Goal: Information Seeking & Learning: Learn about a topic

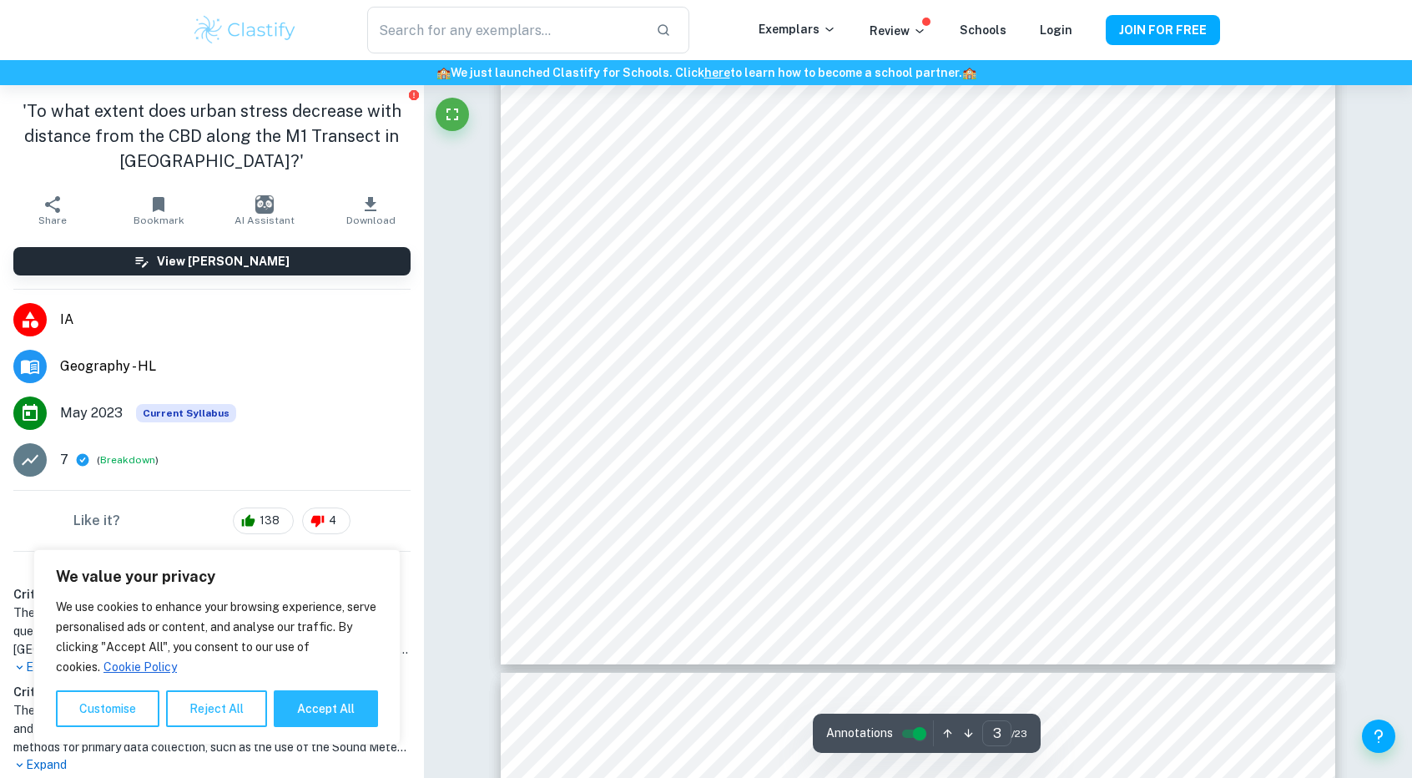
scroll to position [3421, 0]
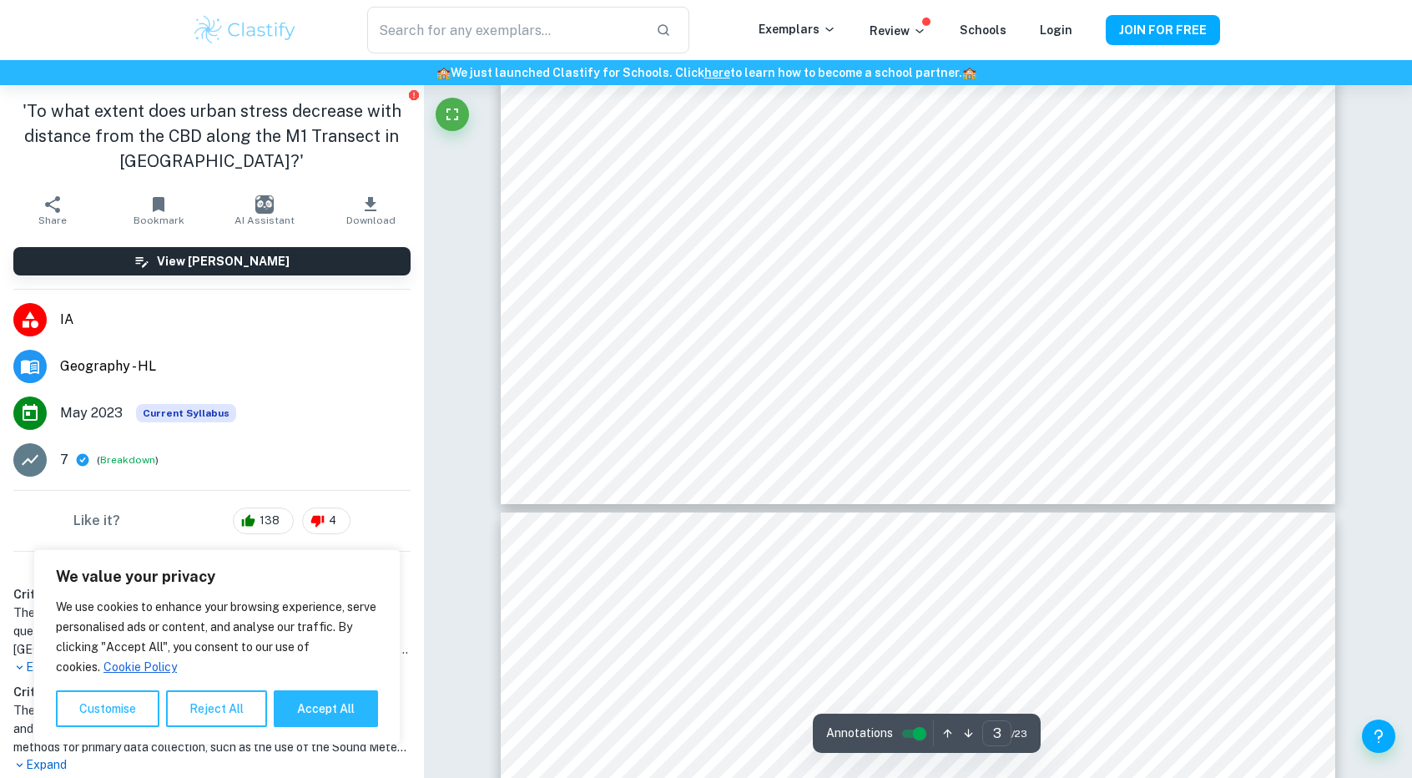
type input "4"
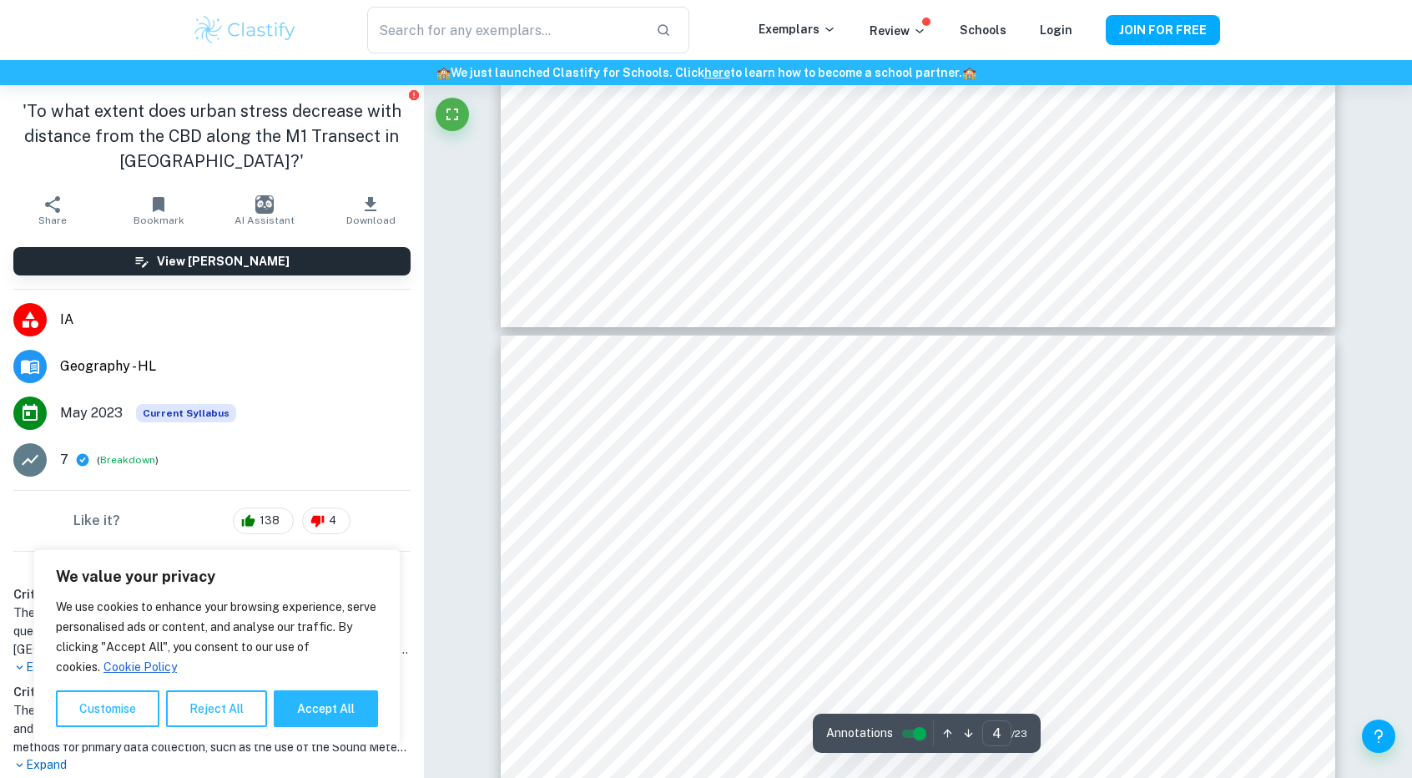
scroll to position [3671, 0]
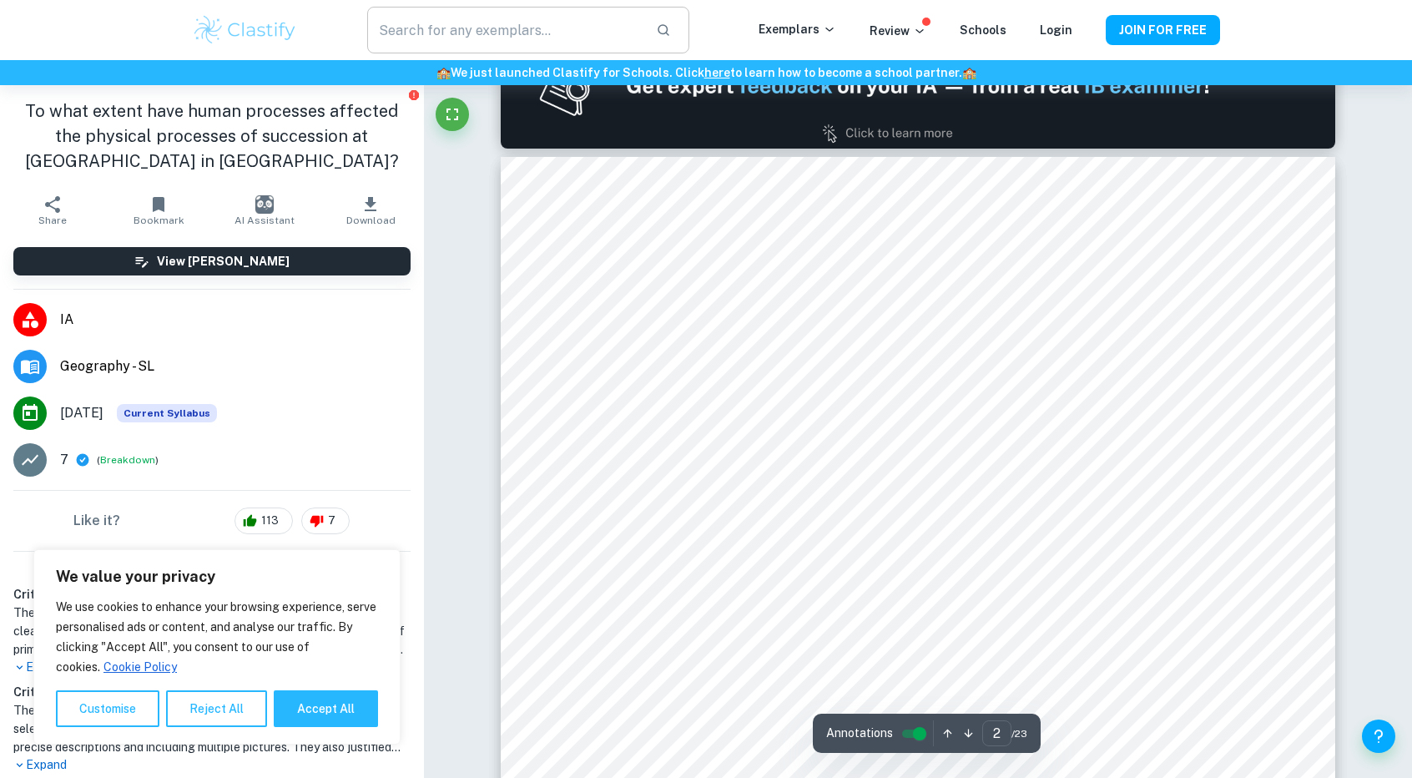
scroll to position [1168, 0]
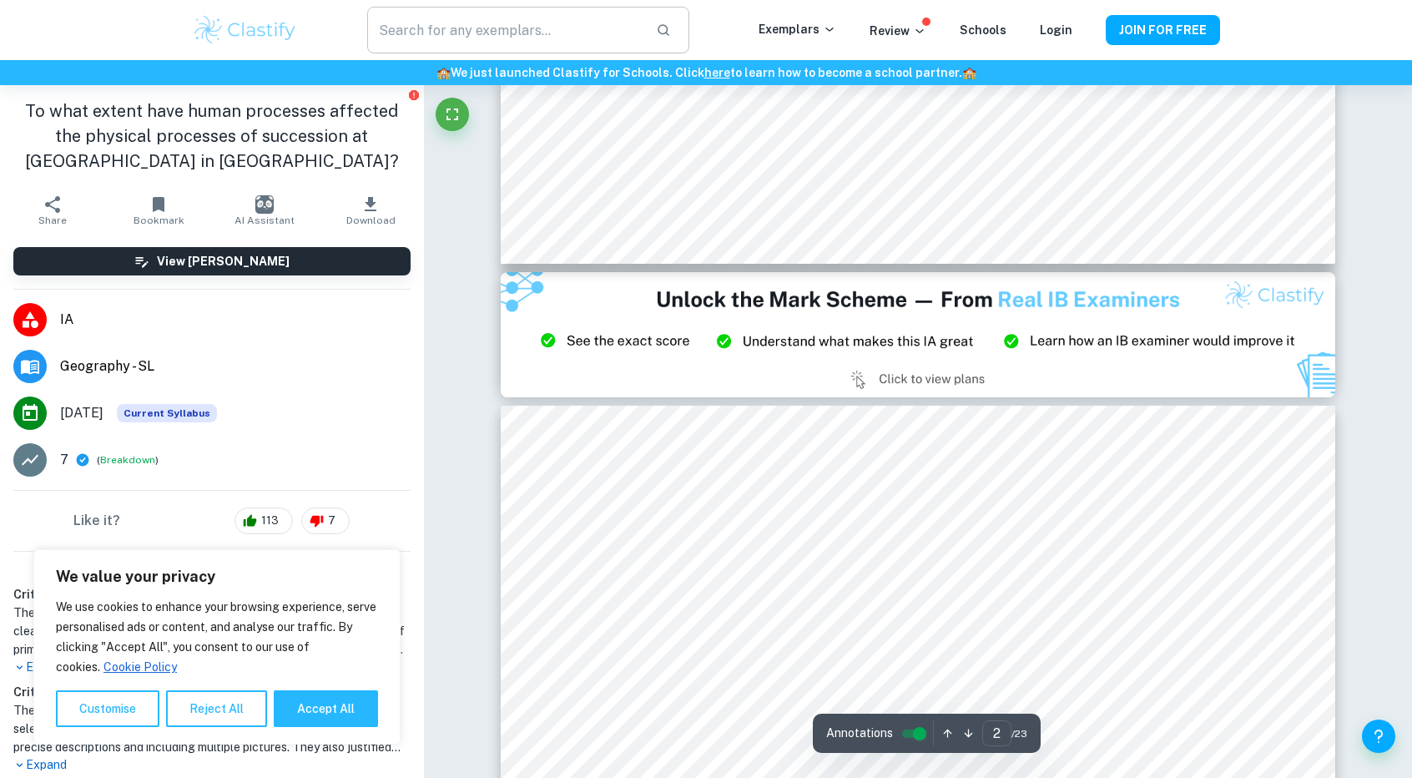
type input "3"
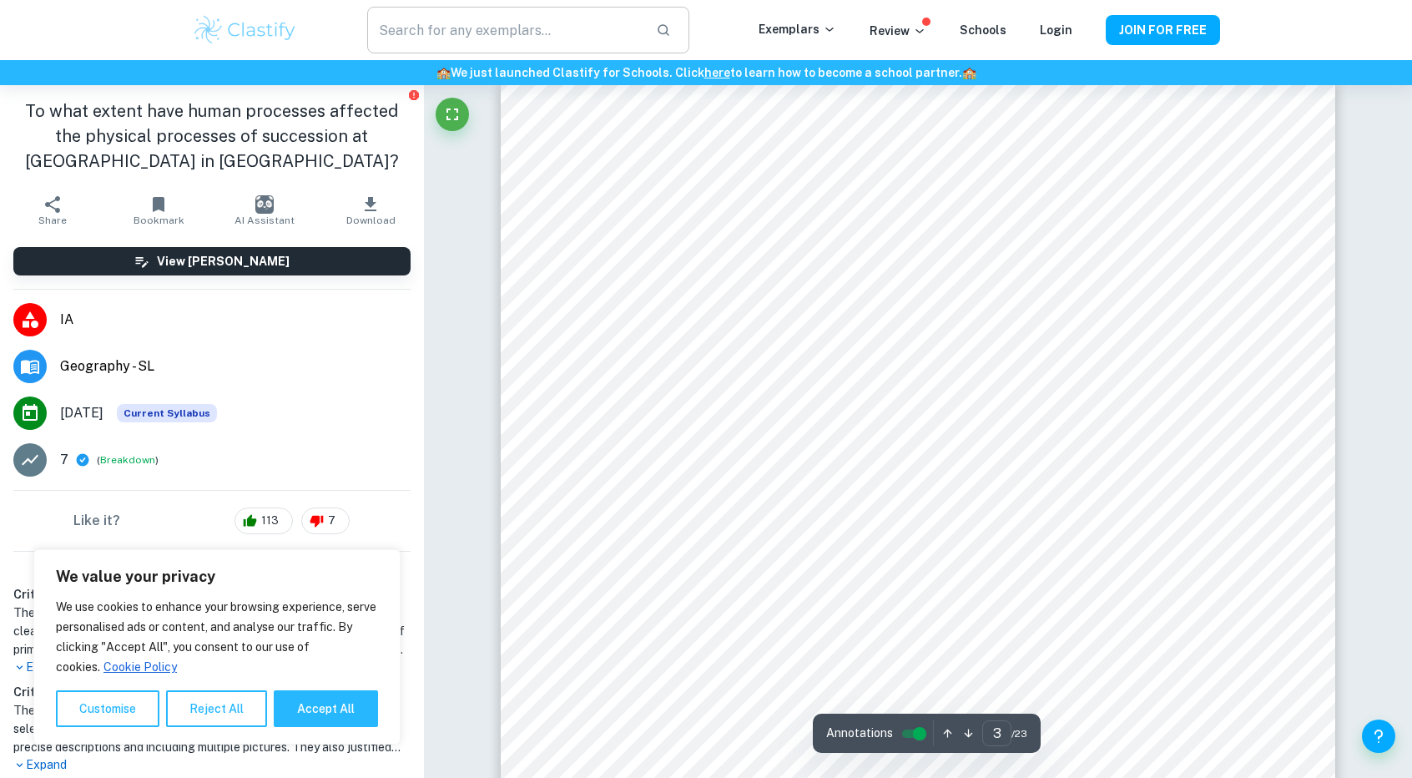
scroll to position [2587, 0]
